Goal: Information Seeking & Learning: Find specific fact

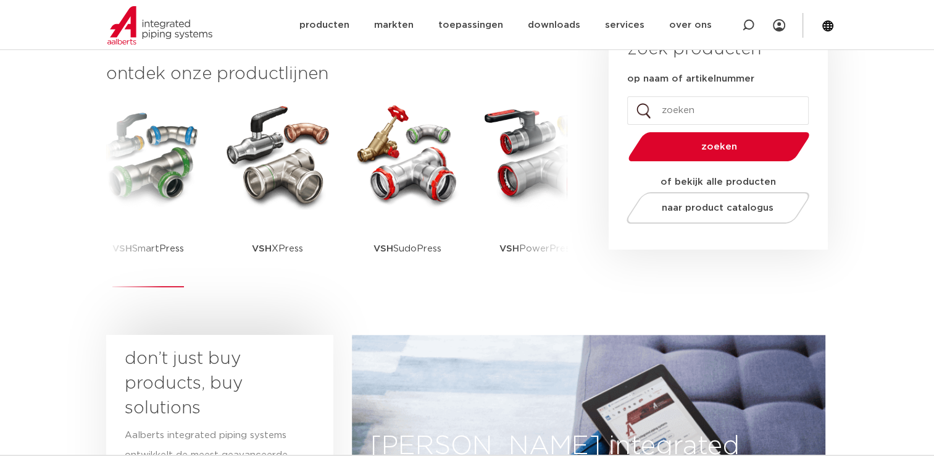
click at [149, 207] on img at bounding box center [148, 154] width 111 height 111
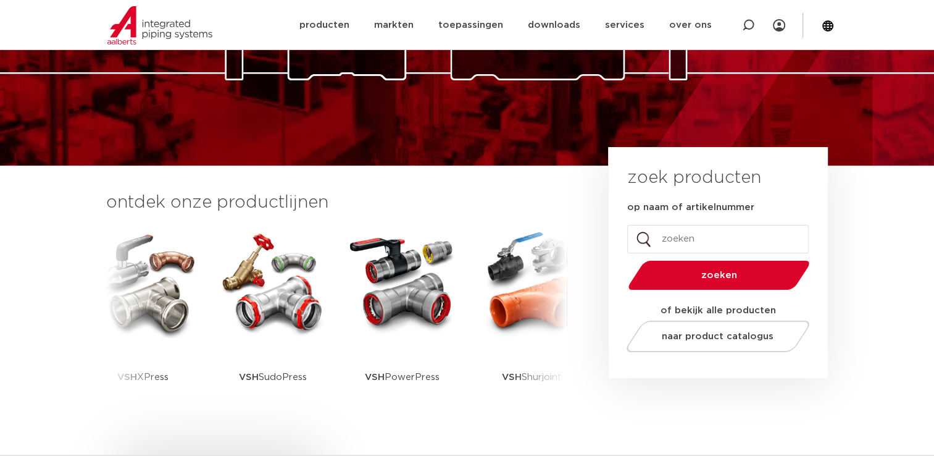
scroll to position [185, 0]
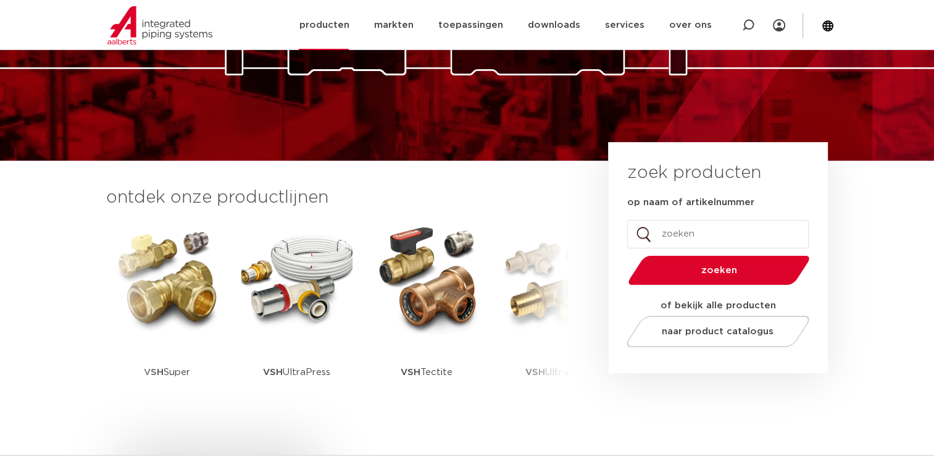
click at [327, 23] on link "producten" at bounding box center [324, 25] width 50 height 50
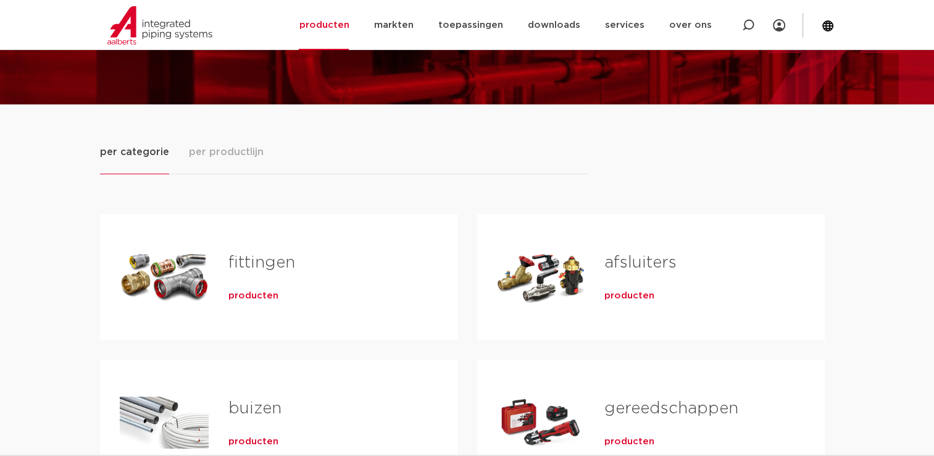
scroll to position [123, 0]
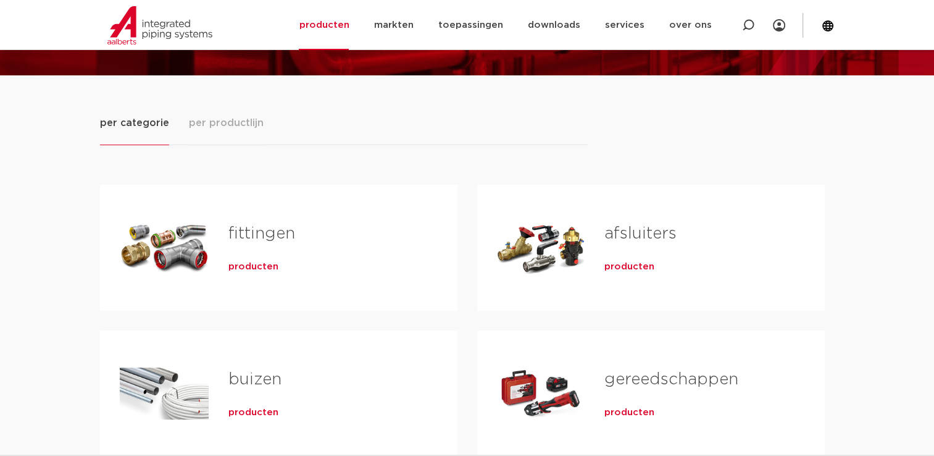
click at [269, 262] on span "producten" at bounding box center [253, 267] width 50 height 12
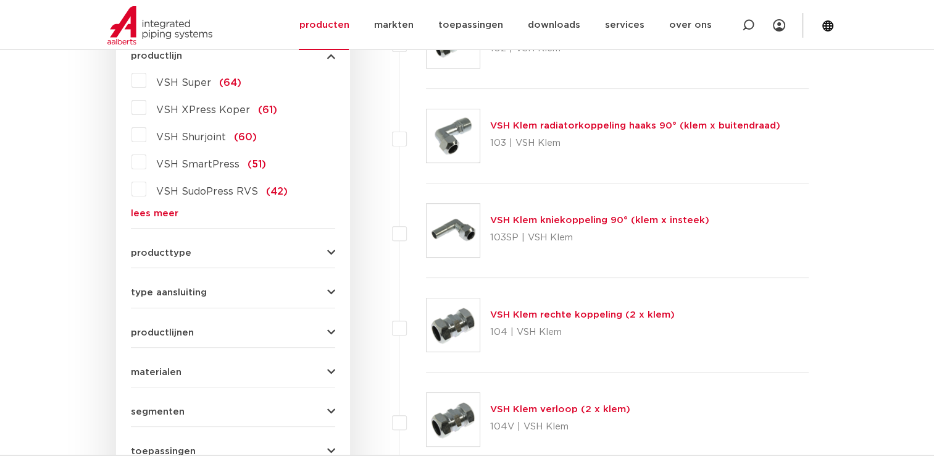
scroll to position [306, 0]
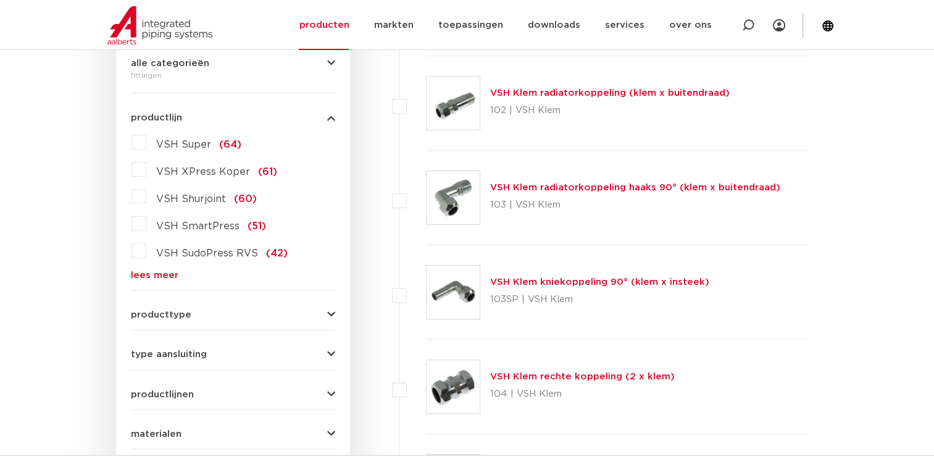
click at [161, 277] on link "lees meer" at bounding box center [233, 274] width 204 height 9
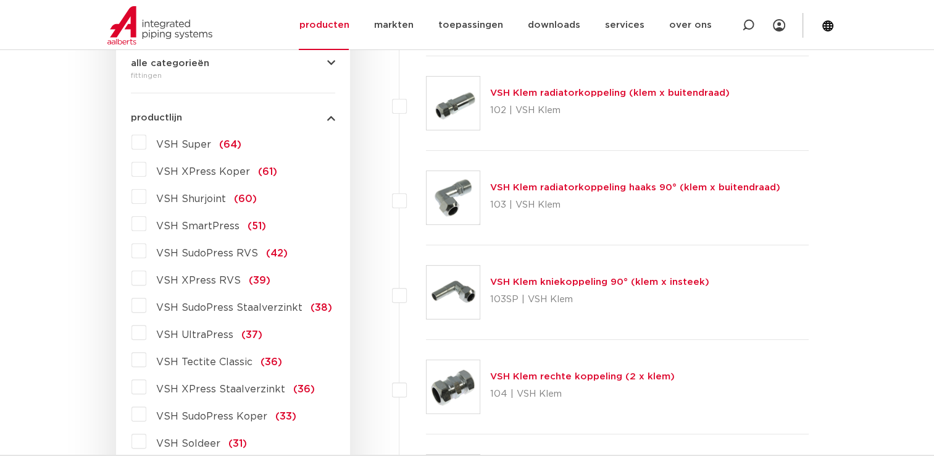
scroll to position [367, 0]
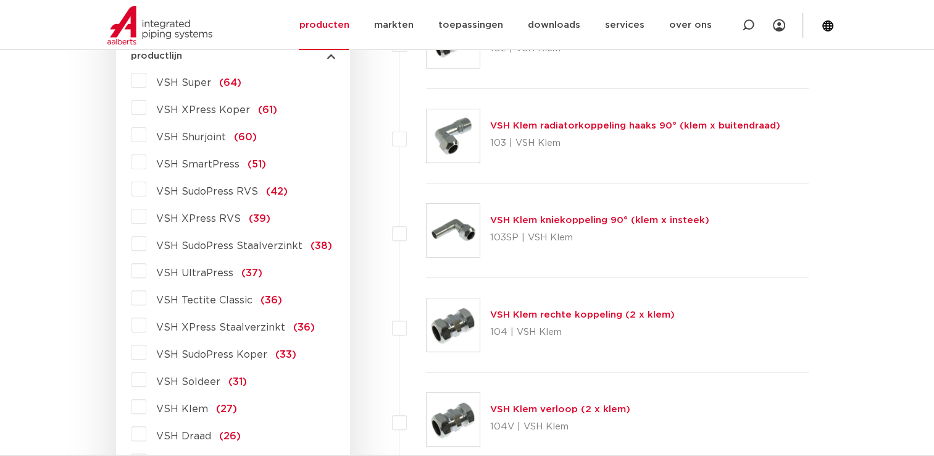
click at [146, 322] on label "VSH XPress Staalverzinkt (36)" at bounding box center [230, 325] width 169 height 20
click at [0, 0] on input "VSH XPress Staalverzinkt (36)" at bounding box center [0, 0] width 0 height 0
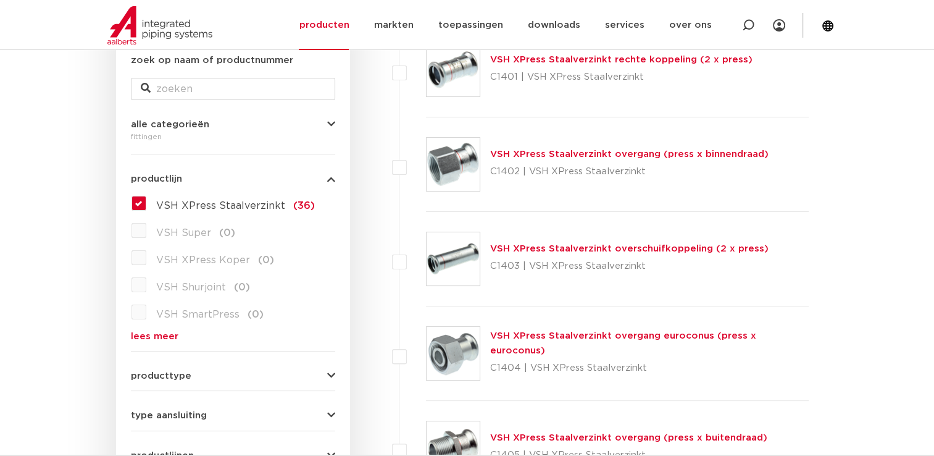
scroll to position [244, 0]
click at [504, 154] on link "VSH XPress Staalverzinkt overgang (press x binnendraad)" at bounding box center [629, 154] width 278 height 9
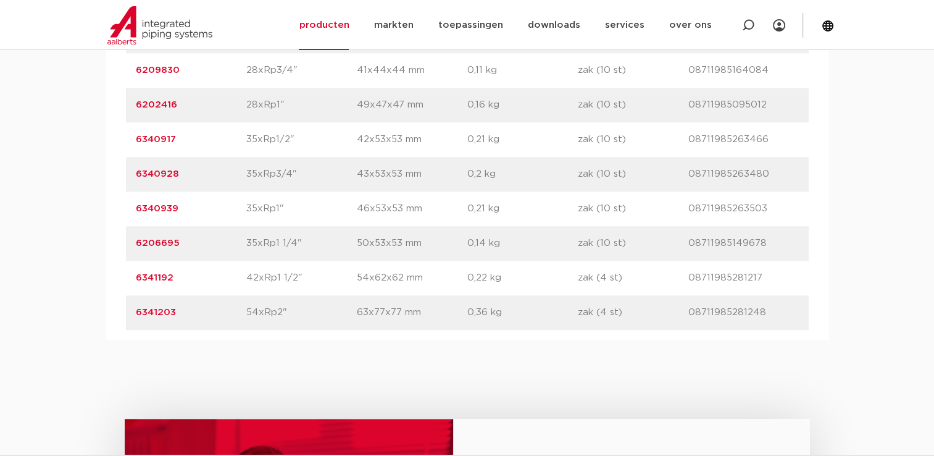
scroll to position [1111, 0]
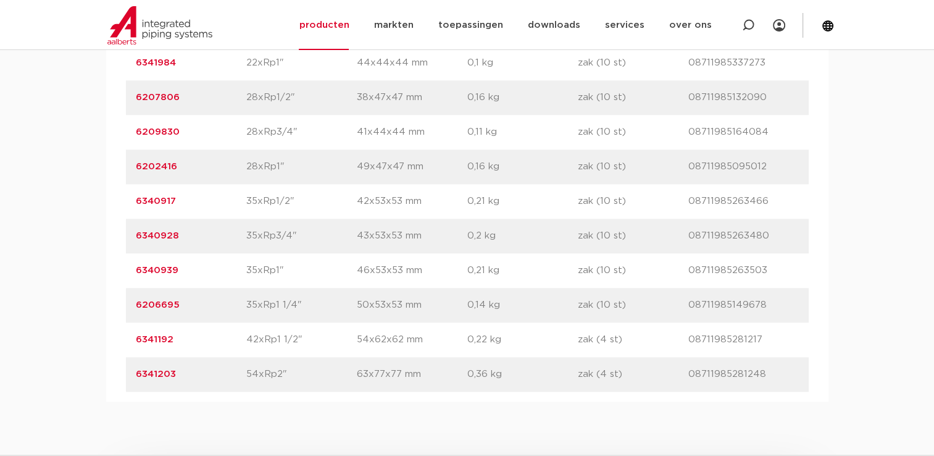
drag, startPoint x: 131, startPoint y: 237, endPoint x: 175, endPoint y: 238, distance: 44.5
click at [175, 238] on div "artikelnummer 6340928 afmeting 35xRp3/4" [GEOGRAPHIC_DATA] 43x53x53 mm gewicht …" at bounding box center [467, 236] width 683 height 35
copy link "6340928"
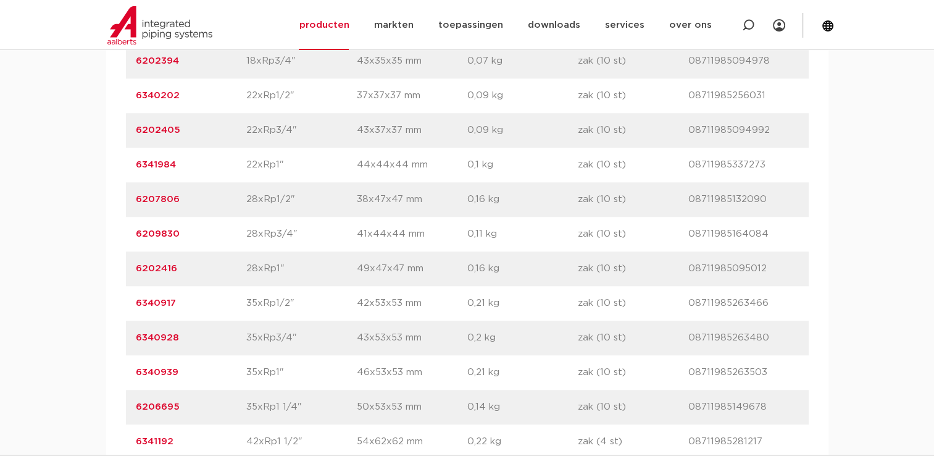
scroll to position [988, 0]
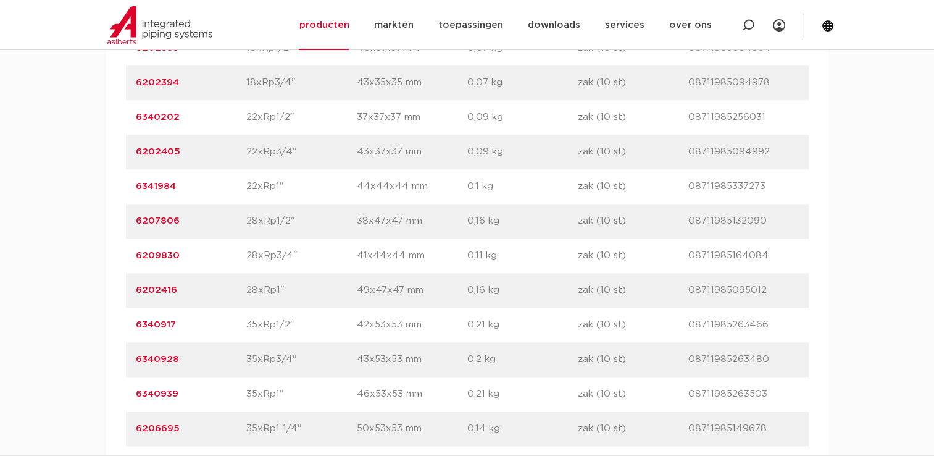
drag, startPoint x: 194, startPoint y: 250, endPoint x: 128, endPoint y: 257, distance: 66.5
click at [128, 257] on div "artikelnummer 6209830 afmeting 28xRp3/4" [GEOGRAPHIC_DATA] 41x44x44 mm gewicht …" at bounding box center [467, 255] width 683 height 35
copy link "6209830"
